Goal: Transaction & Acquisition: Purchase product/service

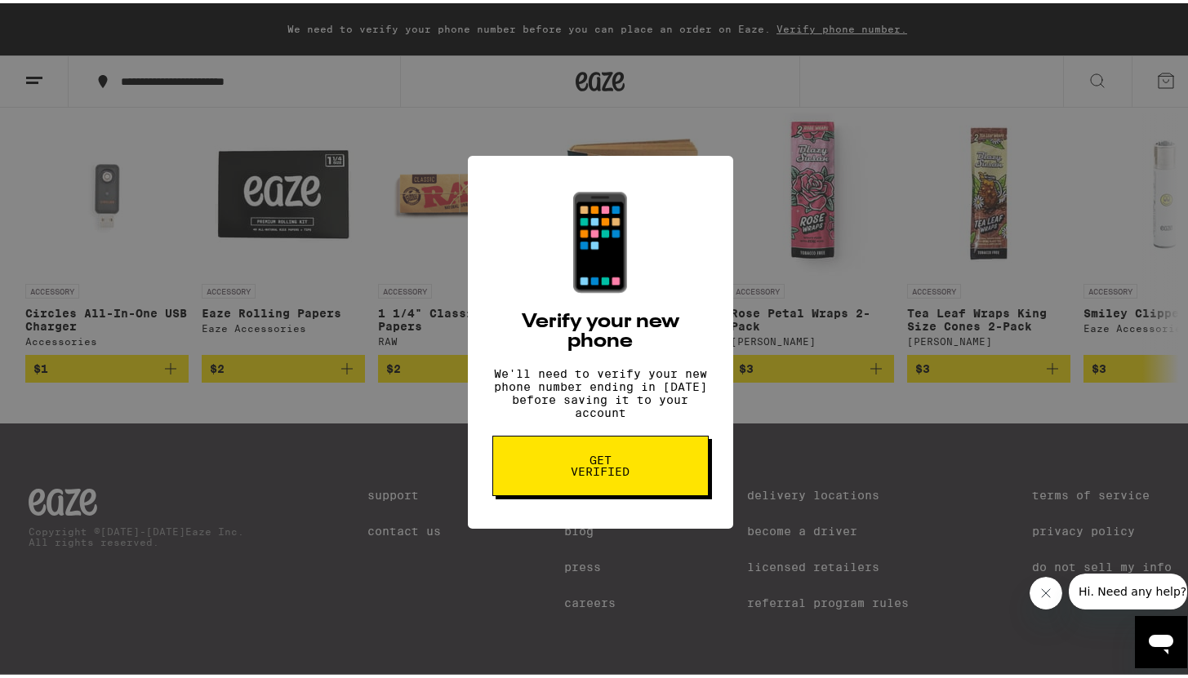
click at [847, 294] on div "📱 Verify your new phone We'll need to verify your new phone number ending in [D…" at bounding box center [600, 339] width 1200 height 678
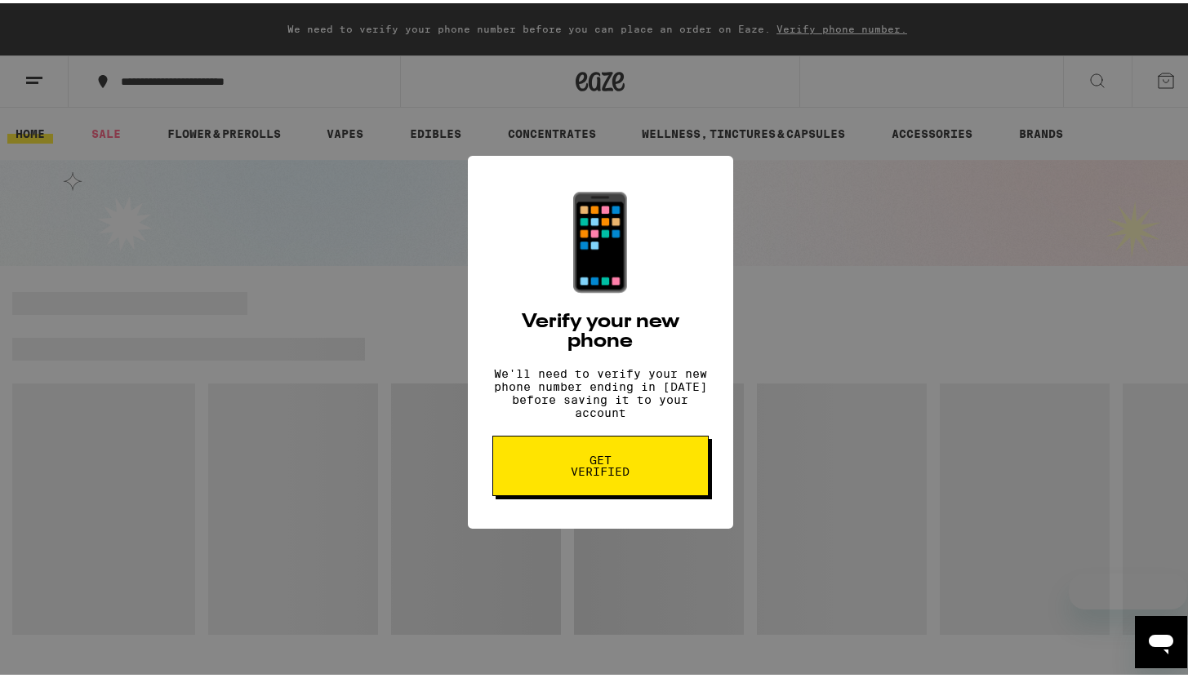
click at [792, 287] on div "📱 Verify your new phone We'll need to verify your new phone number ending in [D…" at bounding box center [600, 339] width 1200 height 678
click at [693, 164] on div "📱 Verify your new phone We'll need to verify your new phone number ending in [D…" at bounding box center [600, 340] width 265 height 374
click at [846, 214] on div "📱 Verify your new phone We'll need to verify your new phone number ending in [D…" at bounding box center [600, 339] width 1200 height 678
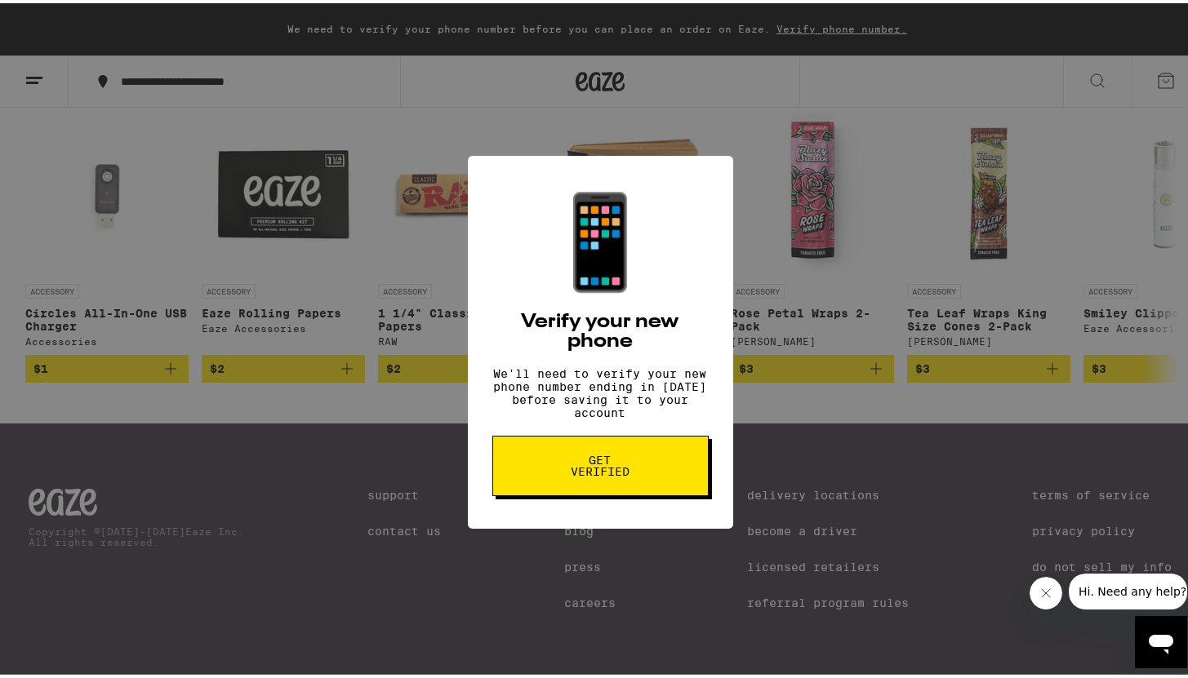
scroll to position [6845, 0]
